Goal: Check status: Check status

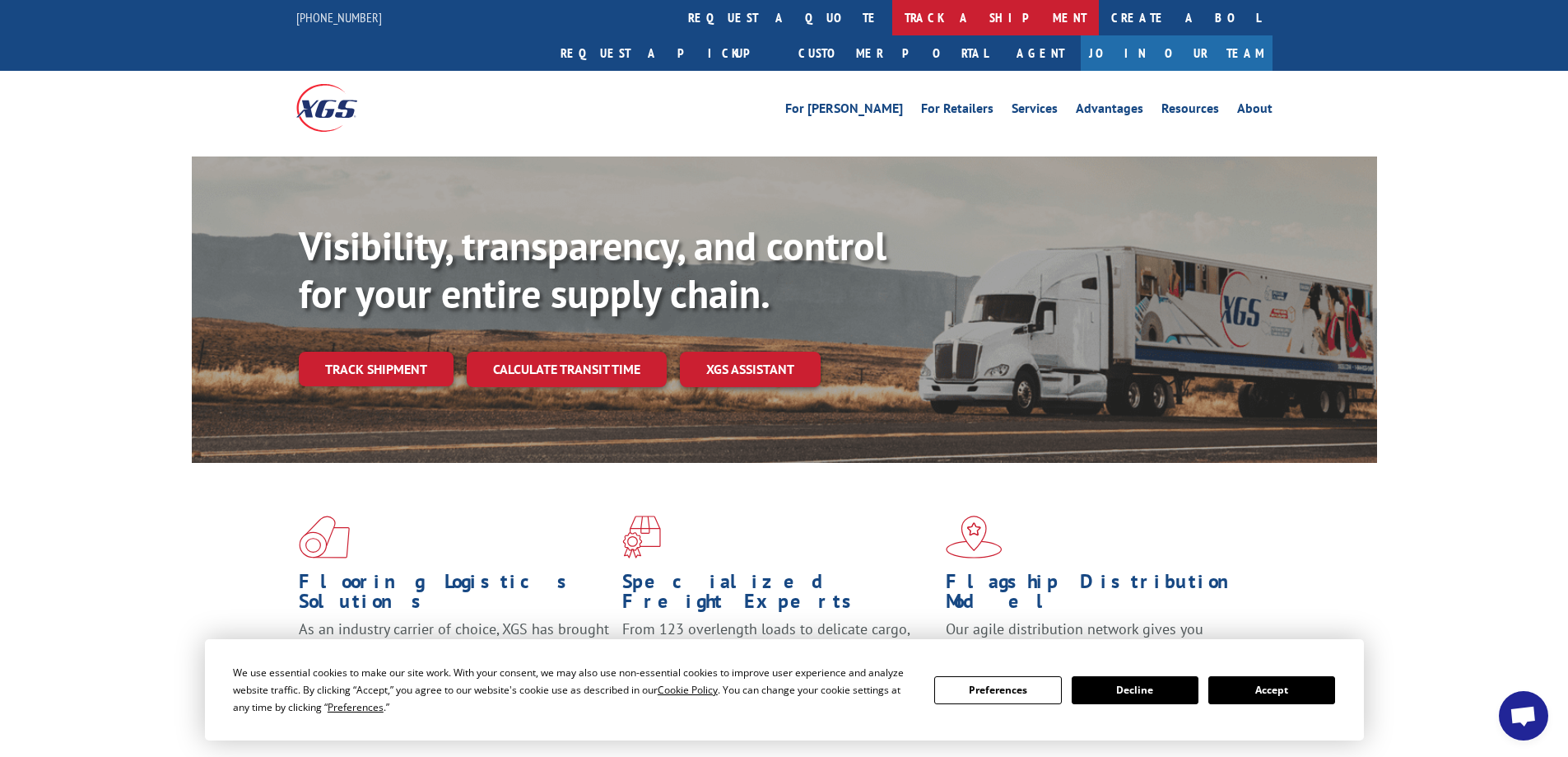
click at [893, 24] on link "track a shipment" at bounding box center [996, 17] width 207 height 35
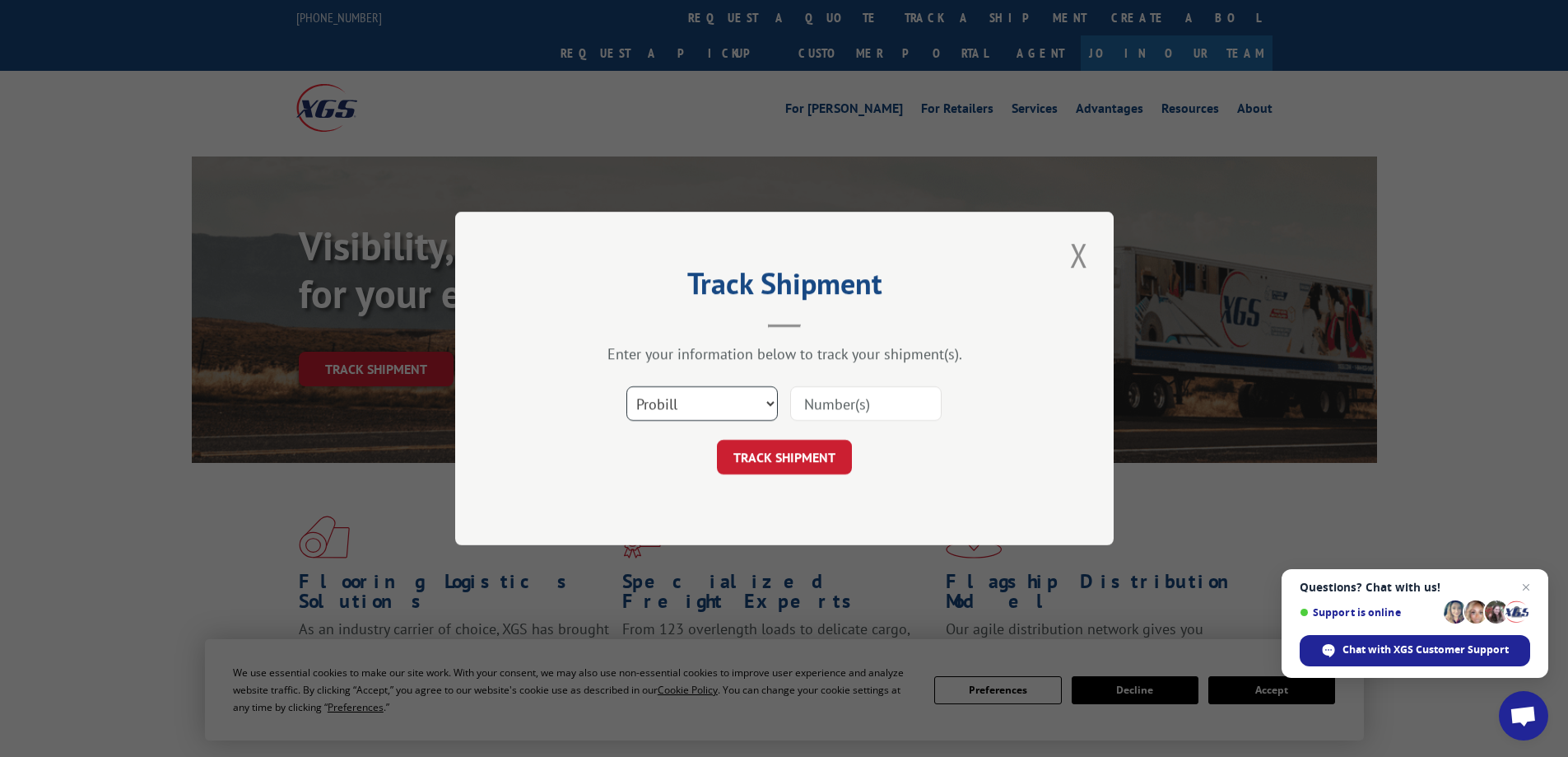
click at [692, 397] on select "Select category... Probill BOL PO" at bounding box center [703, 403] width 152 height 34
select select "bol"
click at [627, 386] on select "Select category... Probill BOL PO" at bounding box center [703, 403] width 152 height 34
click at [827, 400] on input at bounding box center [866, 403] width 152 height 34
type input "2820620"
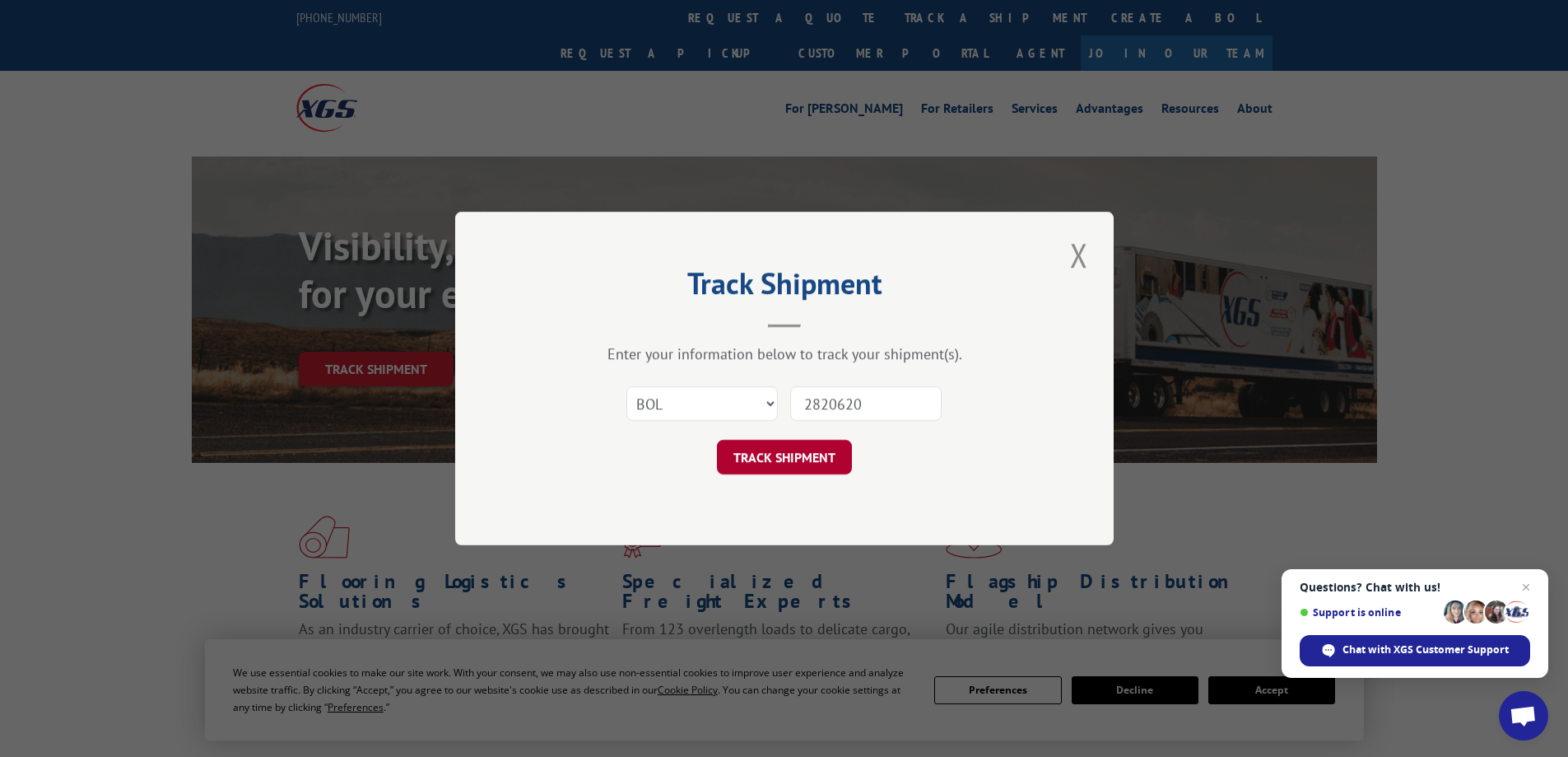
click at [762, 452] on button "TRACK SHIPMENT" at bounding box center [784, 456] width 135 height 34
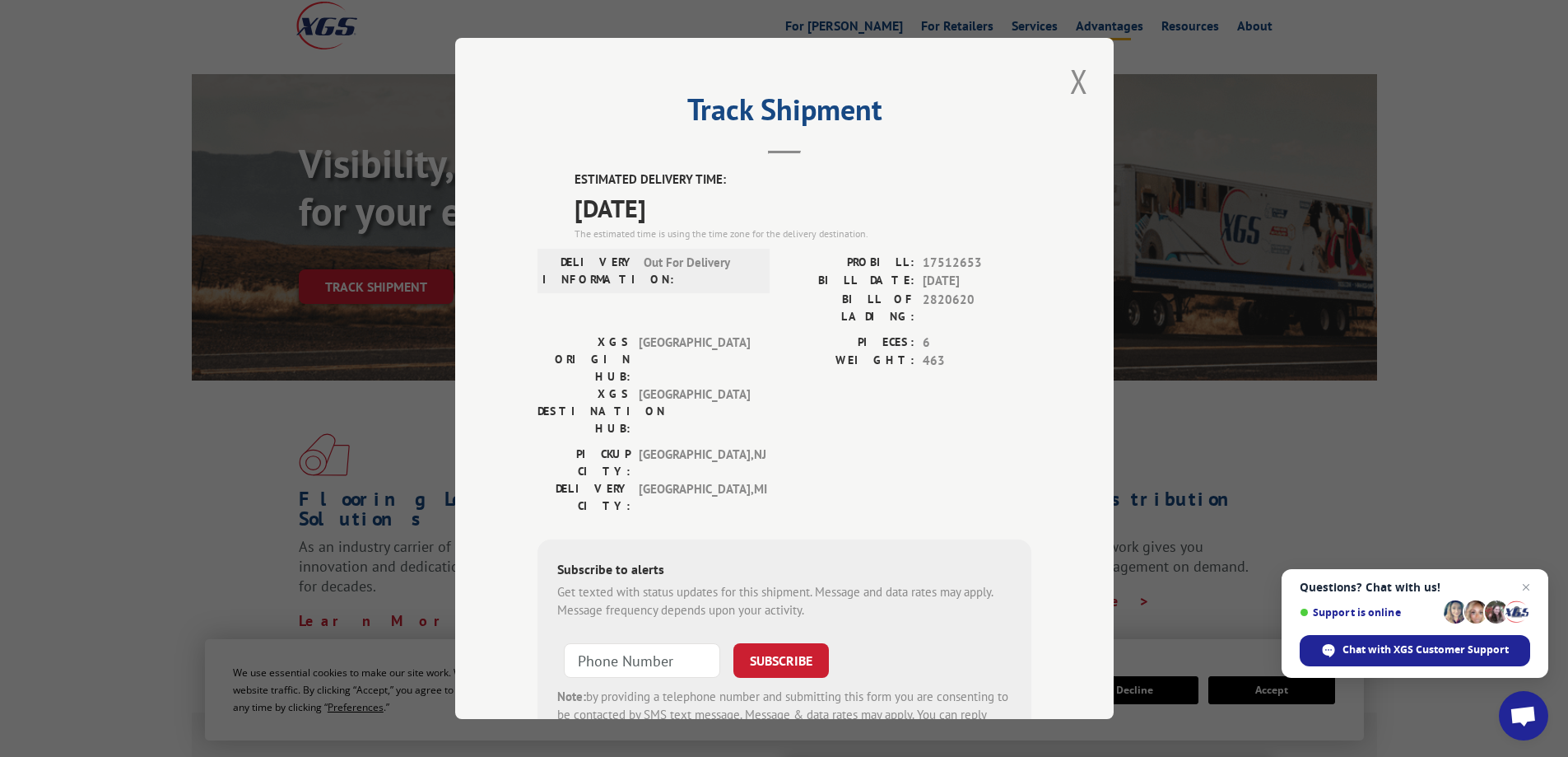
click at [1072, 78] on button "Close modal" at bounding box center [1079, 82] width 28 height 46
